Goal: Navigation & Orientation: Find specific page/section

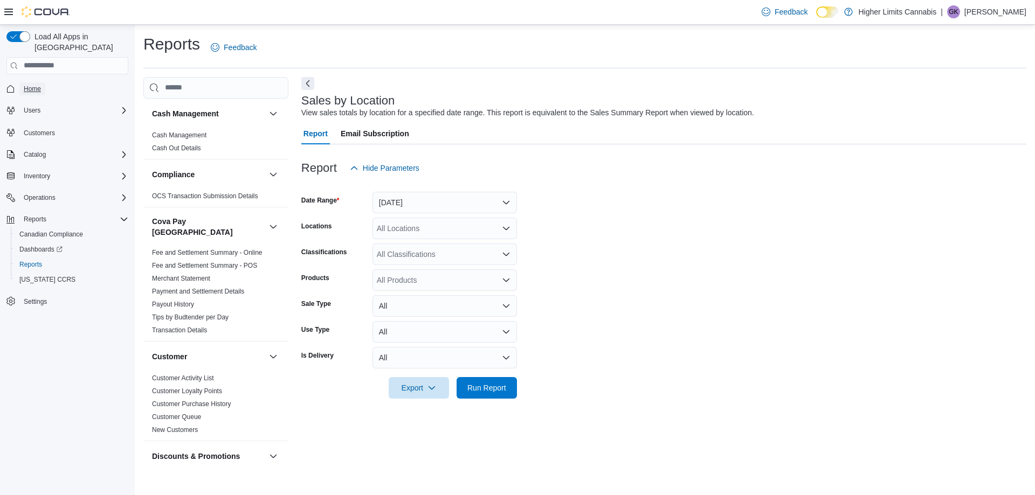
click at [40, 85] on span "Home" at bounding box center [32, 89] width 17 height 9
